Goal: Locate item on page: Locate item on page

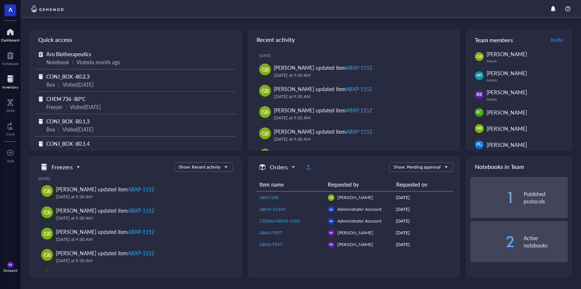
click at [2, 81] on div "Inventory" at bounding box center [10, 81] width 21 height 21
click at [7, 85] on div "Inventory" at bounding box center [10, 87] width 16 height 4
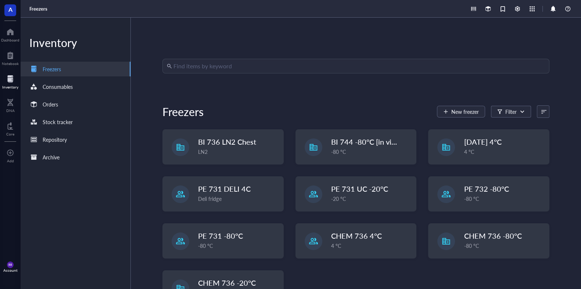
click at [234, 71] on input "search" at bounding box center [358, 66] width 371 height 14
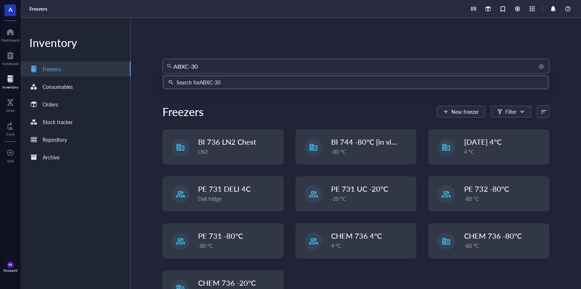
type input "ABXC-300"
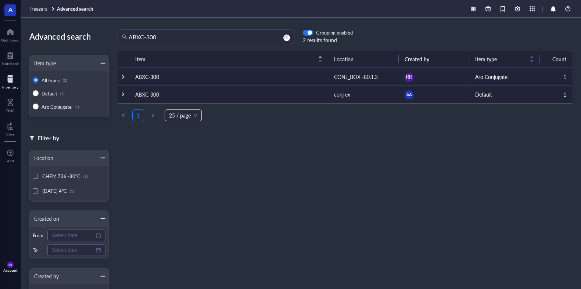
click at [234, 78] on td "ABXC-300" at bounding box center [228, 77] width 199 height 18
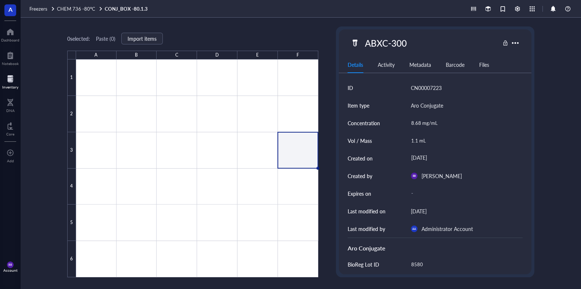
type textarea "Keep everyone on the same page…"
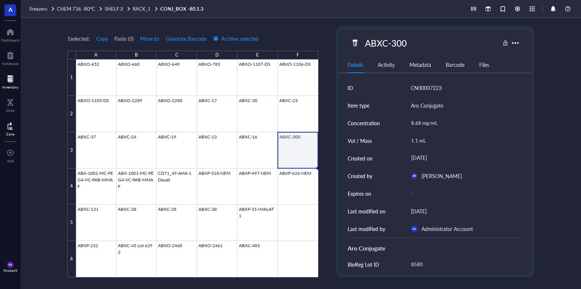
click at [18, 133] on div "Core" at bounding box center [10, 128] width 21 height 21
click at [14, 105] on div "DNA" at bounding box center [10, 104] width 21 height 21
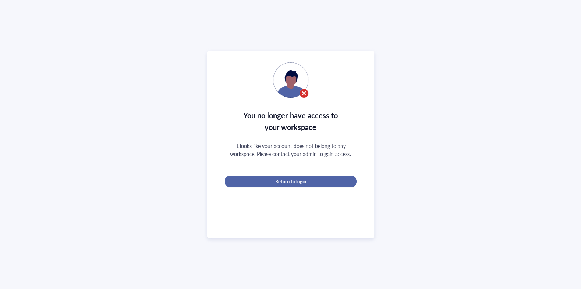
click at [244, 182] on div "Return to login" at bounding box center [290, 181] width 109 height 7
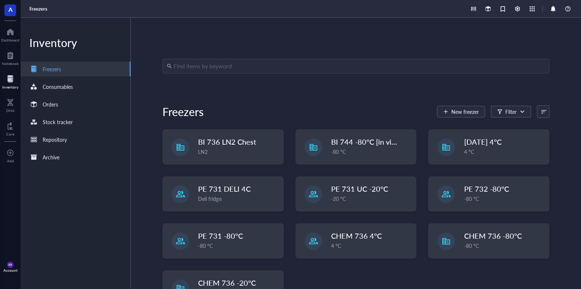
click at [216, 71] on input "search" at bounding box center [358, 66] width 371 height 14
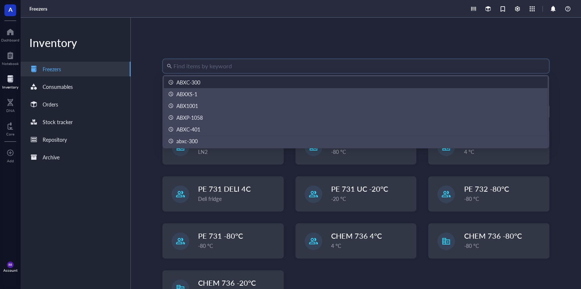
click at [224, 87] on div "ABXC-300" at bounding box center [356, 82] width 384 height 12
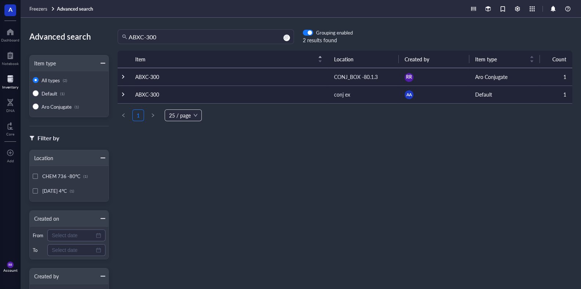
click at [148, 76] on td "ABXC-300" at bounding box center [228, 77] width 199 height 18
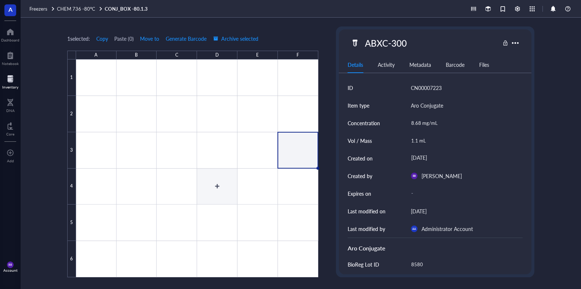
type textarea "Keep everyone on the same page…"
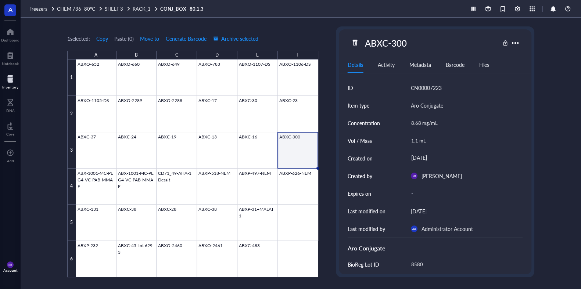
click at [324, 145] on div "1 selected: Copy Paste ( 0 ) Move to Generate Barcode Archive selected A B C D …" at bounding box center [301, 154] width 560 height 272
click at [9, 85] on div "Inventory" at bounding box center [10, 87] width 16 height 4
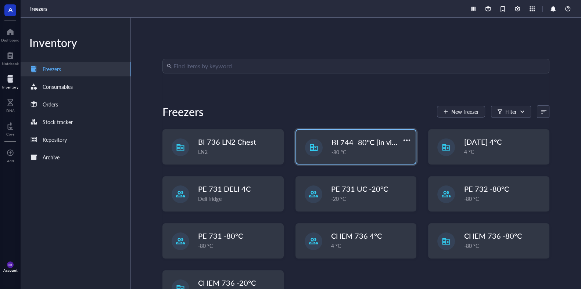
click at [352, 142] on span "BI 744 -80°C [in vivo]" at bounding box center [366, 142] width 70 height 10
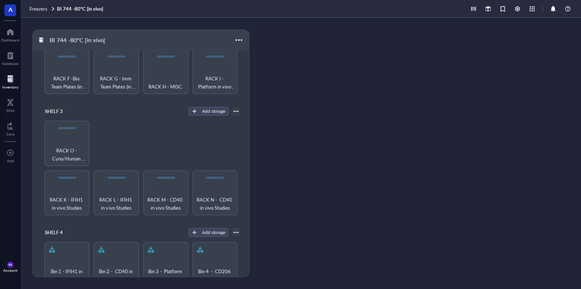
scroll to position [208, 0]
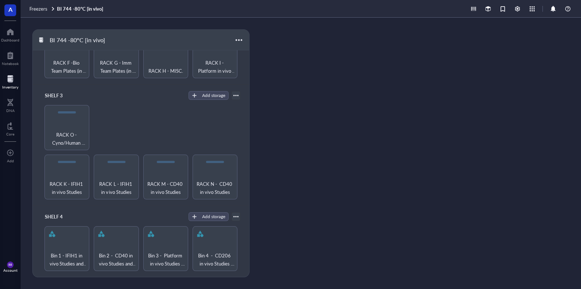
click at [8, 89] on div "Inventory" at bounding box center [10, 87] width 16 height 4
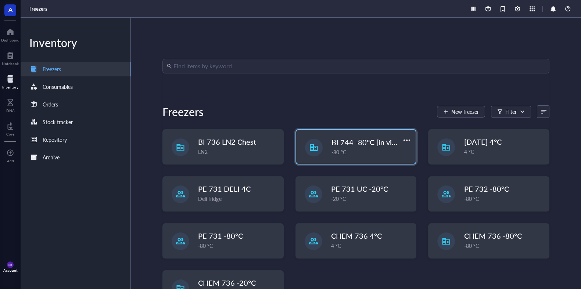
click at [340, 154] on div "-80 °C" at bounding box center [371, 152] width 80 height 8
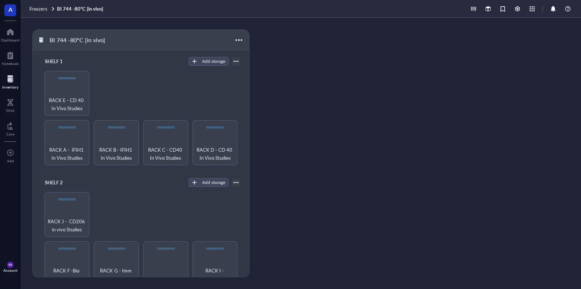
click at [10, 86] on div "Inventory" at bounding box center [10, 87] width 16 height 4
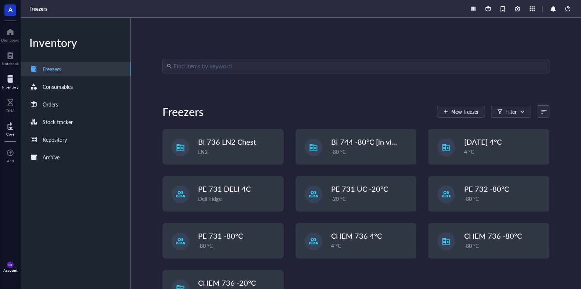
click at [12, 131] on div at bounding box center [10, 126] width 8 height 12
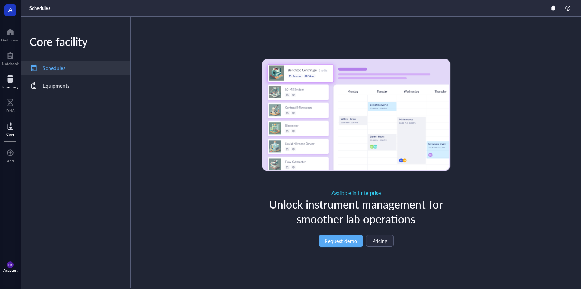
click at [8, 78] on div at bounding box center [10, 79] width 16 height 12
